Goal: Use online tool/utility: Utilize a website feature to perform a specific function

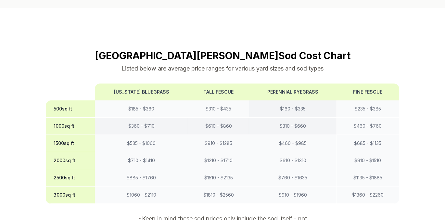
scroll to position [579, 0]
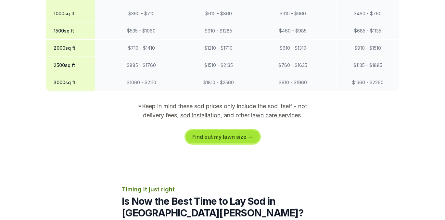
click at [227, 130] on link "Find out my lawn size →" at bounding box center [223, 136] width 74 height 13
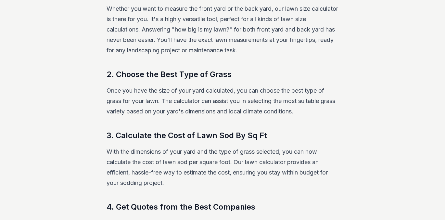
scroll to position [121, 0]
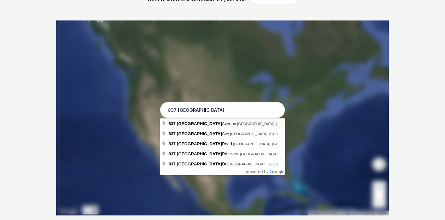
type input "[STREET_ADDRESS]"
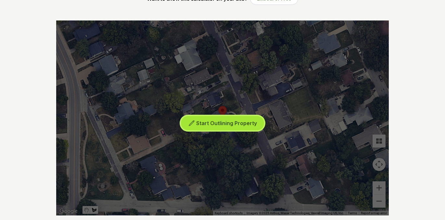
click at [214, 124] on span "Start Outlining Property" at bounding box center [226, 123] width 61 height 6
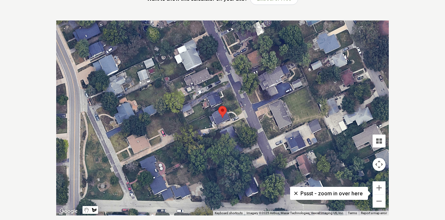
click at [189, 124] on div at bounding box center [222, 117] width 333 height 195
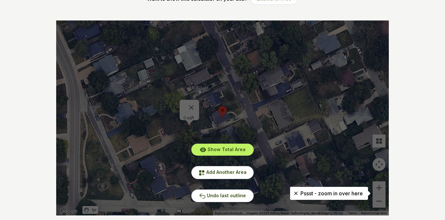
click at [204, 124] on div "Show Total Area Add Another Area Undo last outline" at bounding box center [222, 117] width 333 height 195
click at [196, 129] on div "Show Total Area Add Another Area Undo last outline" at bounding box center [222, 117] width 333 height 195
click at [218, 173] on span "Add Another Area" at bounding box center [226, 172] width 40 height 6
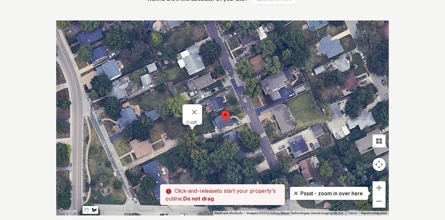
drag, startPoint x: 190, startPoint y: 125, endPoint x: 193, endPoint y: 131, distance: 6.9
click at [193, 131] on div at bounding box center [222, 117] width 333 height 195
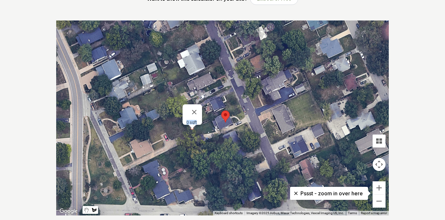
drag, startPoint x: 192, startPoint y: 127, endPoint x: 215, endPoint y: 128, distance: 23.1
click at [223, 118] on div "0 sqft" at bounding box center [389, 118] width 333 height 0
click at [215, 128] on div at bounding box center [222, 117] width 333 height 195
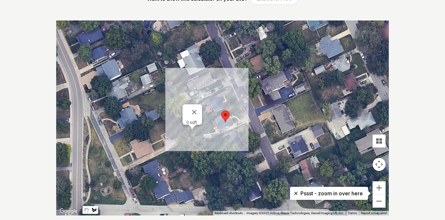
click at [209, 120] on div at bounding box center [222, 117] width 333 height 195
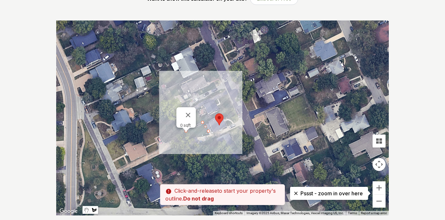
drag, startPoint x: 207, startPoint y: 120, endPoint x: 201, endPoint y: 123, distance: 7.7
click at [201, 123] on div at bounding box center [222, 117] width 333 height 195
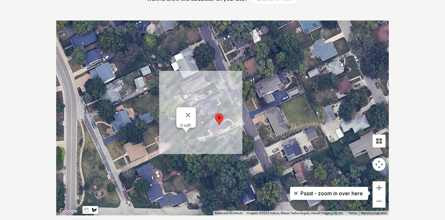
click at [186, 131] on div at bounding box center [186, 130] width 8 height 4
click at [184, 130] on div at bounding box center [186, 130] width 8 height 4
click at [186, 131] on div at bounding box center [186, 130] width 8 height 4
click at [183, 123] on div "0 sqft" at bounding box center [188, 125] width 16 height 5
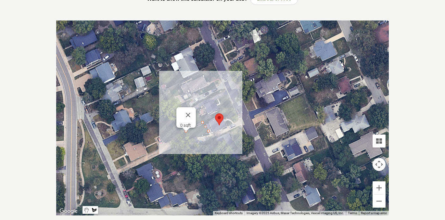
click at [185, 132] on div at bounding box center [222, 117] width 333 height 195
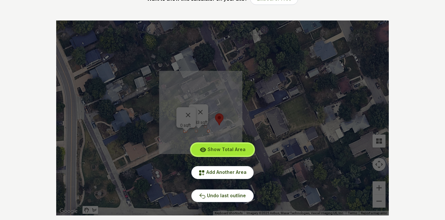
click at [226, 149] on span "Show Total Area" at bounding box center [227, 150] width 38 height 6
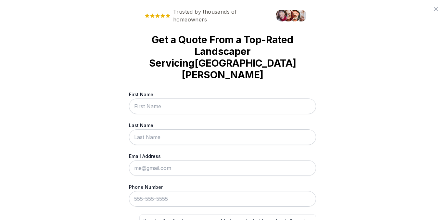
scroll to position [35, 0]
